Goal: Task Accomplishment & Management: Manage account settings

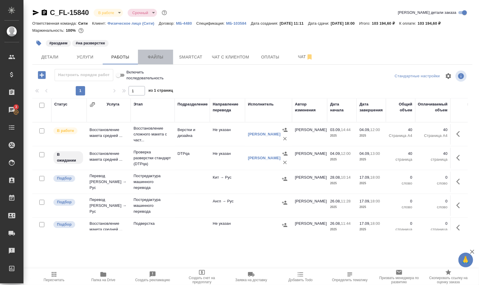
click at [157, 57] on span "Файлы" at bounding box center [156, 56] width 28 height 7
click at [118, 53] on span "Работы" at bounding box center [120, 56] width 28 height 7
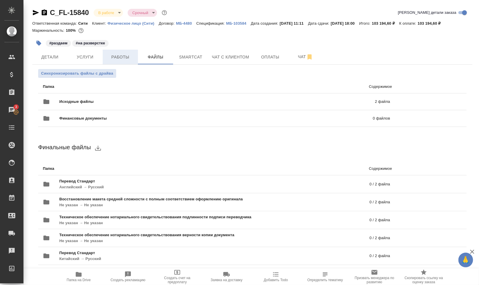
click at [118, 53] on span "Работы" at bounding box center [120, 56] width 28 height 7
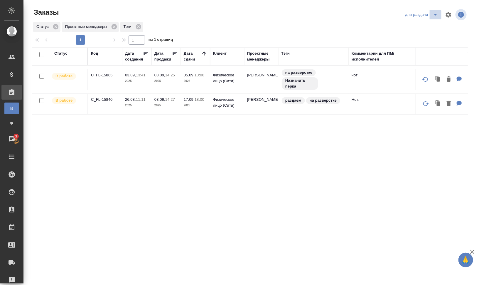
click at [436, 14] on icon "split button" at bounding box center [436, 14] width 3 height 1
click at [431, 27] on li "заказы команды" at bounding box center [422, 26] width 41 height 9
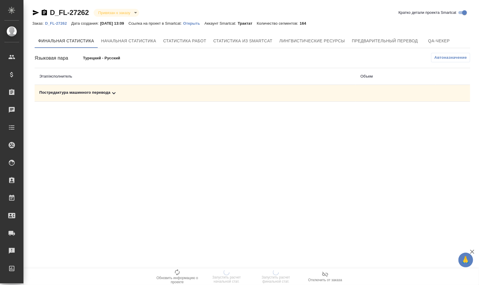
click at [82, 92] on div "Постредактура машинного перевода" at bounding box center [195, 93] width 312 height 7
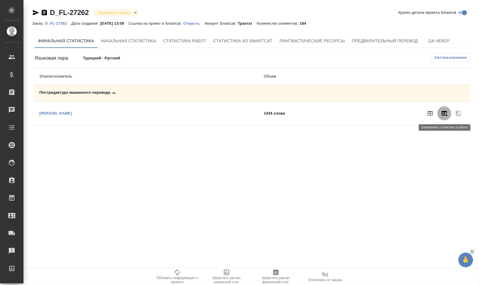
click at [447, 114] on icon "button" at bounding box center [445, 113] width 6 height 5
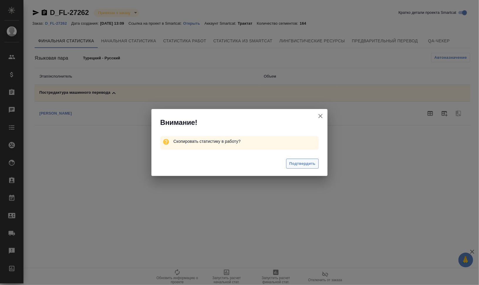
click at [301, 164] on span "Подтвердить" at bounding box center [303, 163] width 26 height 7
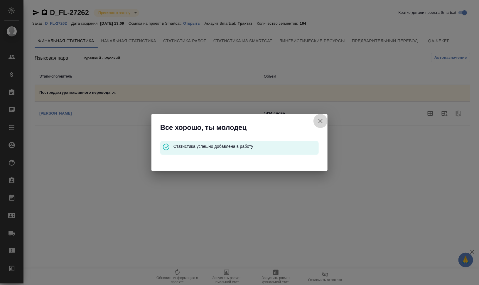
click at [320, 119] on icon "button" at bounding box center [320, 121] width 7 height 7
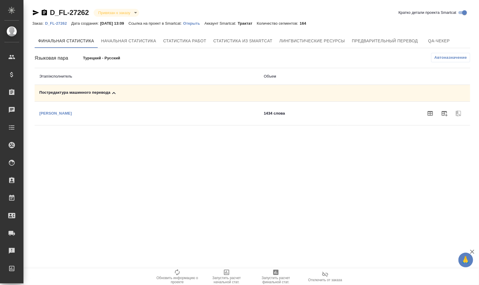
click at [61, 23] on p "D_FL-27262" at bounding box center [58, 23] width 26 height 4
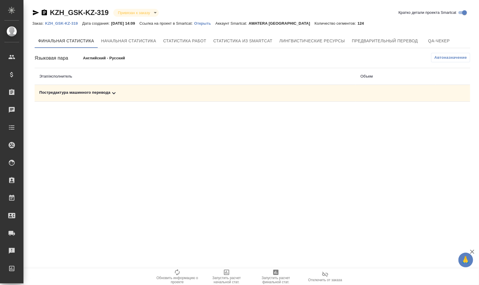
click at [98, 90] on div "Постредактура машинного перевода" at bounding box center [195, 93] width 312 height 7
click at [445, 112] on icon "button" at bounding box center [445, 113] width 6 height 5
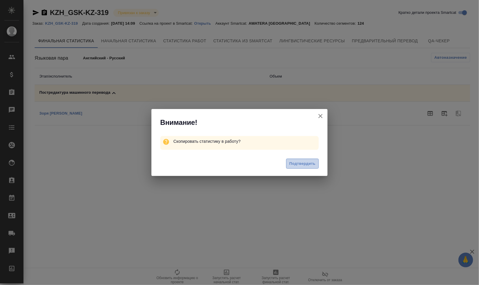
click at [314, 161] on span "Подтвердить" at bounding box center [303, 163] width 26 height 7
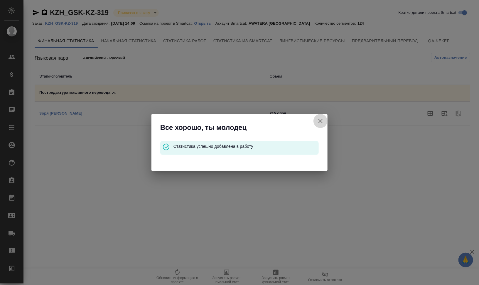
click at [322, 120] on icon "button" at bounding box center [320, 121] width 7 height 7
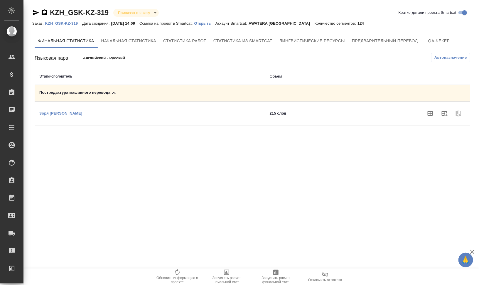
click at [69, 22] on p "KZH_GSK-KZ-319" at bounding box center [63, 23] width 37 height 4
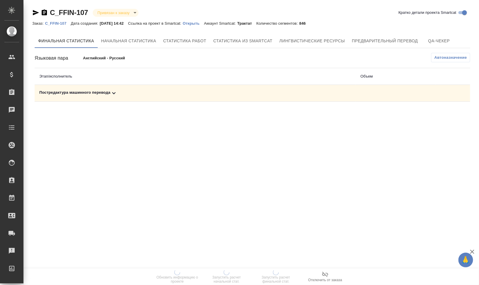
click at [75, 88] on td "Постредактура машинного перевода" at bounding box center [195, 93] width 321 height 17
click at [110, 92] on icon at bounding box center [113, 93] width 7 height 7
click at [450, 111] on button "button" at bounding box center [445, 113] width 14 height 14
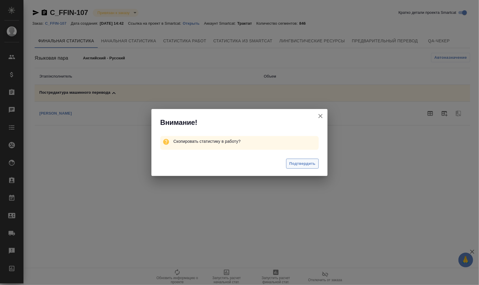
click at [314, 162] on span "Подтвердить" at bounding box center [303, 163] width 26 height 7
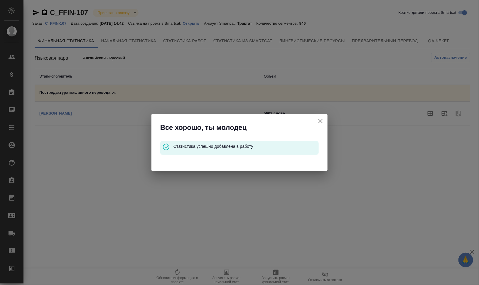
click at [322, 123] on icon "button" at bounding box center [320, 121] width 7 height 7
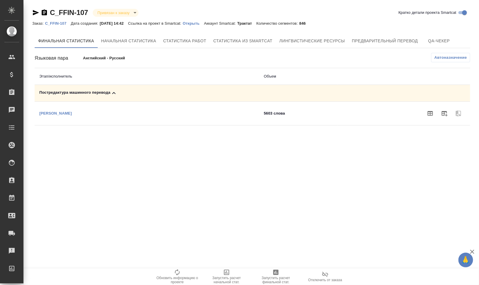
click at [59, 24] on p "C_FFIN-107" at bounding box center [58, 23] width 26 height 4
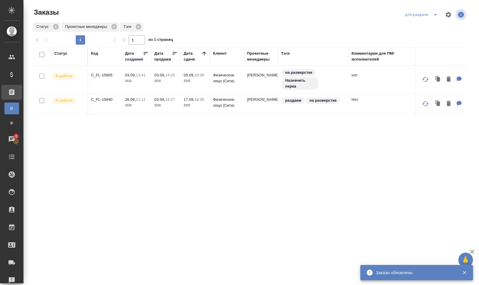
click at [438, 14] on icon "split button" at bounding box center [435, 14] width 7 height 7
click at [430, 26] on li "заказы команды" at bounding box center [422, 26] width 41 height 9
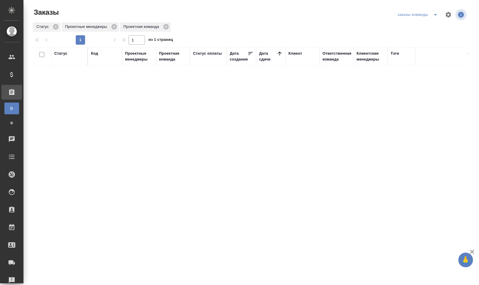
click at [437, 15] on icon "split button" at bounding box center [436, 14] width 3 height 1
click at [428, 24] on li "мои заказы" at bounding box center [419, 26] width 45 height 9
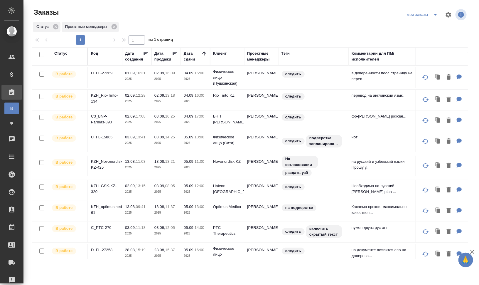
click at [223, 53] on div "Клиент" at bounding box center [220, 54] width 14 height 6
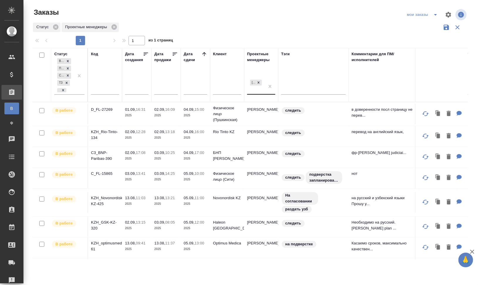
click at [256, 92] on div "[PERSON_NAME]" at bounding box center [256, 86] width 18 height 16
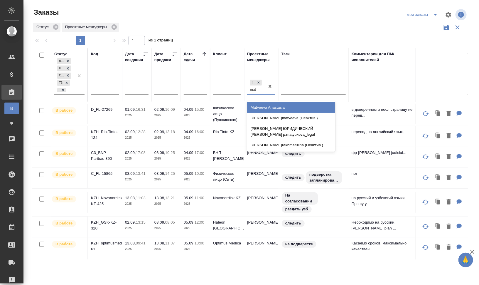
type input "matv"
click at [263, 107] on div "Matveeva Anastasia" at bounding box center [291, 107] width 88 height 11
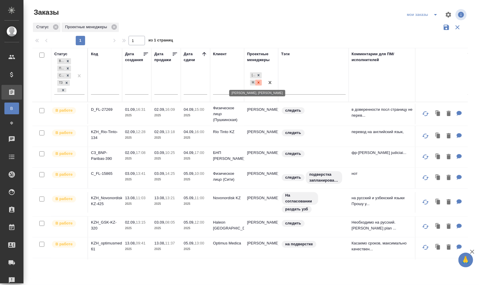
click at [258, 82] on icon at bounding box center [259, 82] width 2 height 2
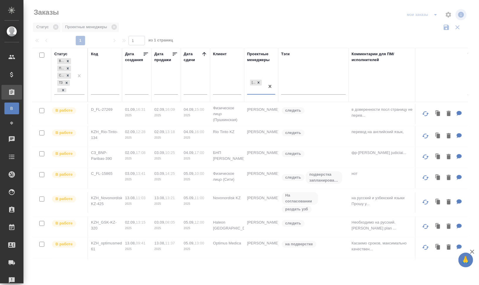
click at [251, 52] on div "Проектные менеджеры" at bounding box center [261, 57] width 28 height 12
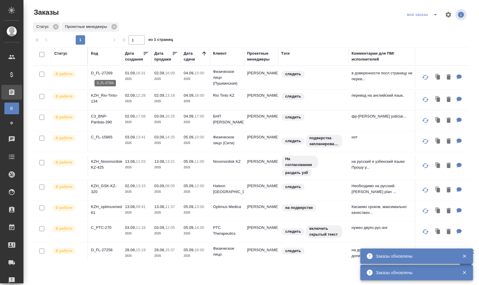
click at [104, 72] on p "D_FL-27269" at bounding box center [105, 73] width 28 height 6
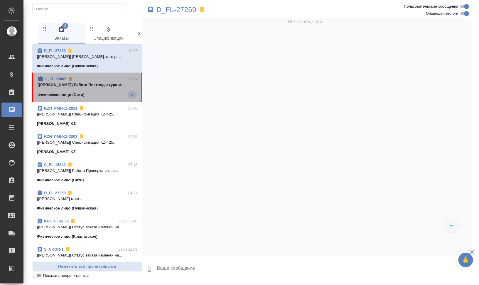
click at [103, 85] on p "[[PERSON_NAME]] Работа Постредактура м..." at bounding box center [87, 85] width 99 height 6
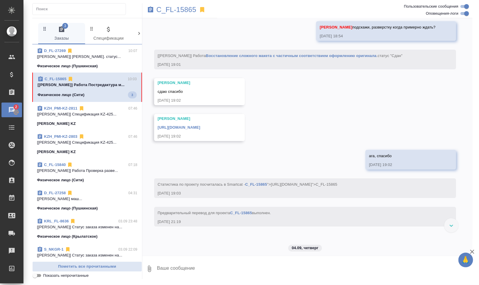
scroll to position [1771, 0]
